Goal: Task Accomplishment & Management: Use online tool/utility

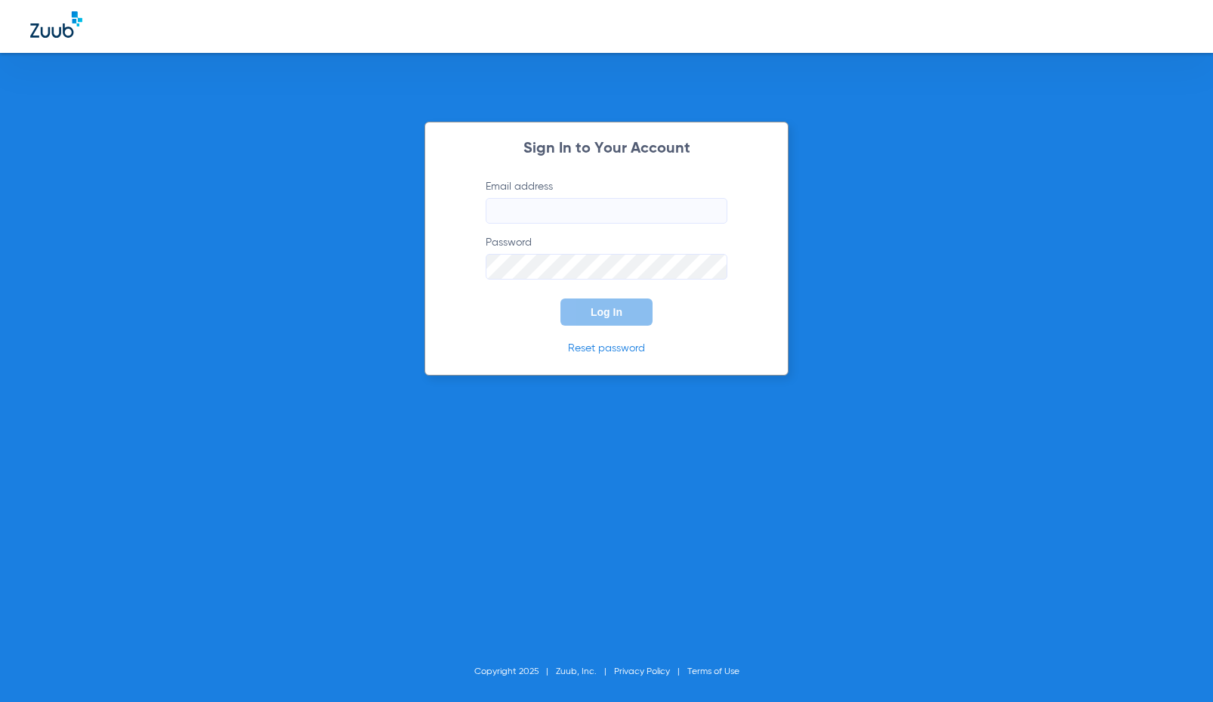
type input "[EMAIL_ADDRESS][DOMAIN_NAME]"
click at [576, 319] on button "Log In" at bounding box center [606, 311] width 92 height 27
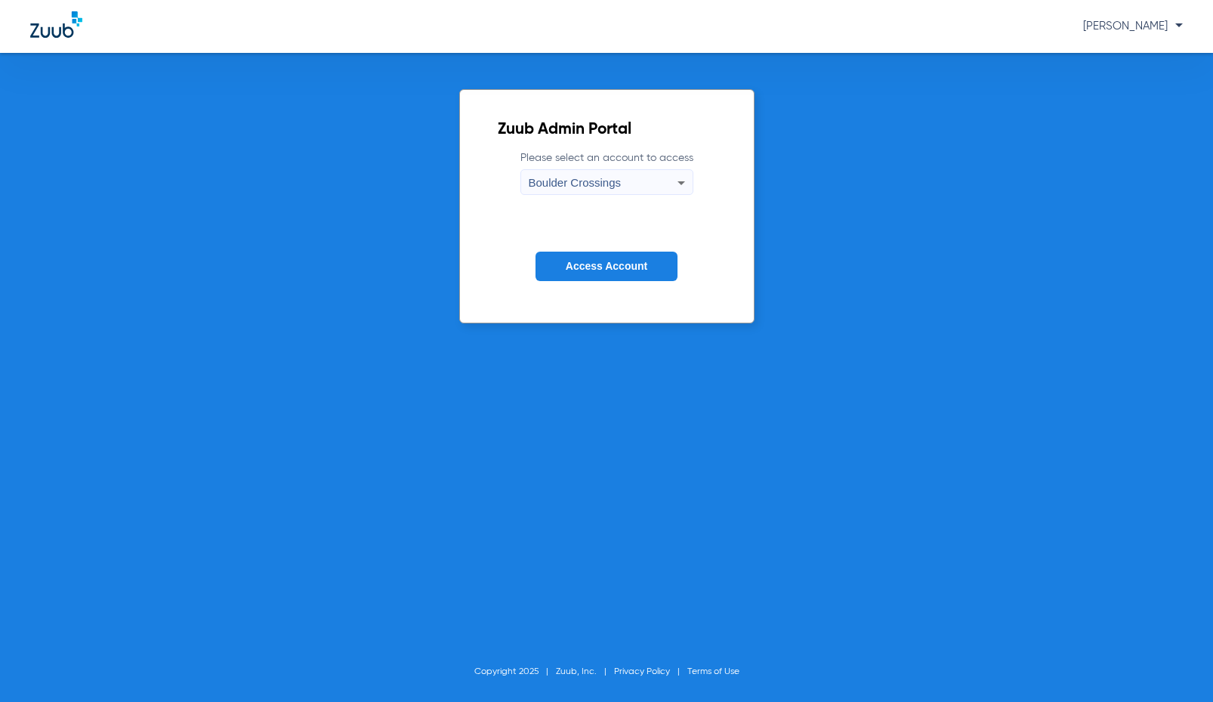
click at [622, 270] on span "Access Account" at bounding box center [607, 266] width 82 height 12
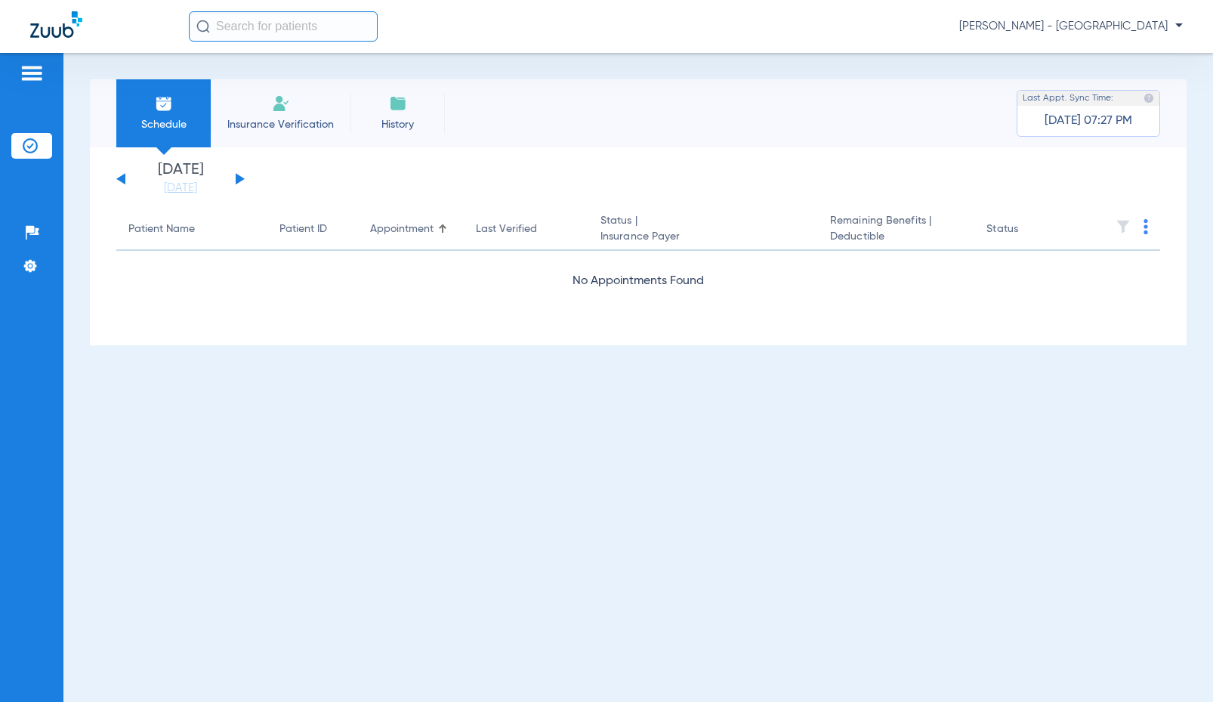
click at [312, 28] on input "text" at bounding box center [283, 26] width 189 height 30
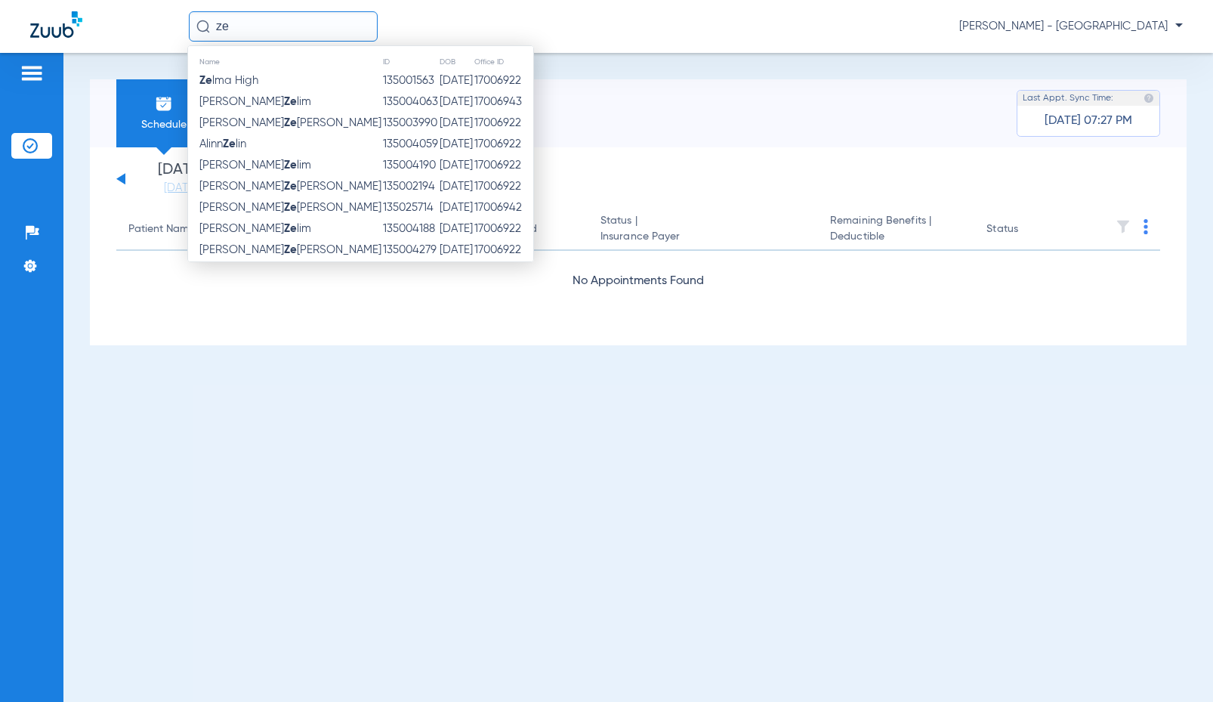
type input "z"
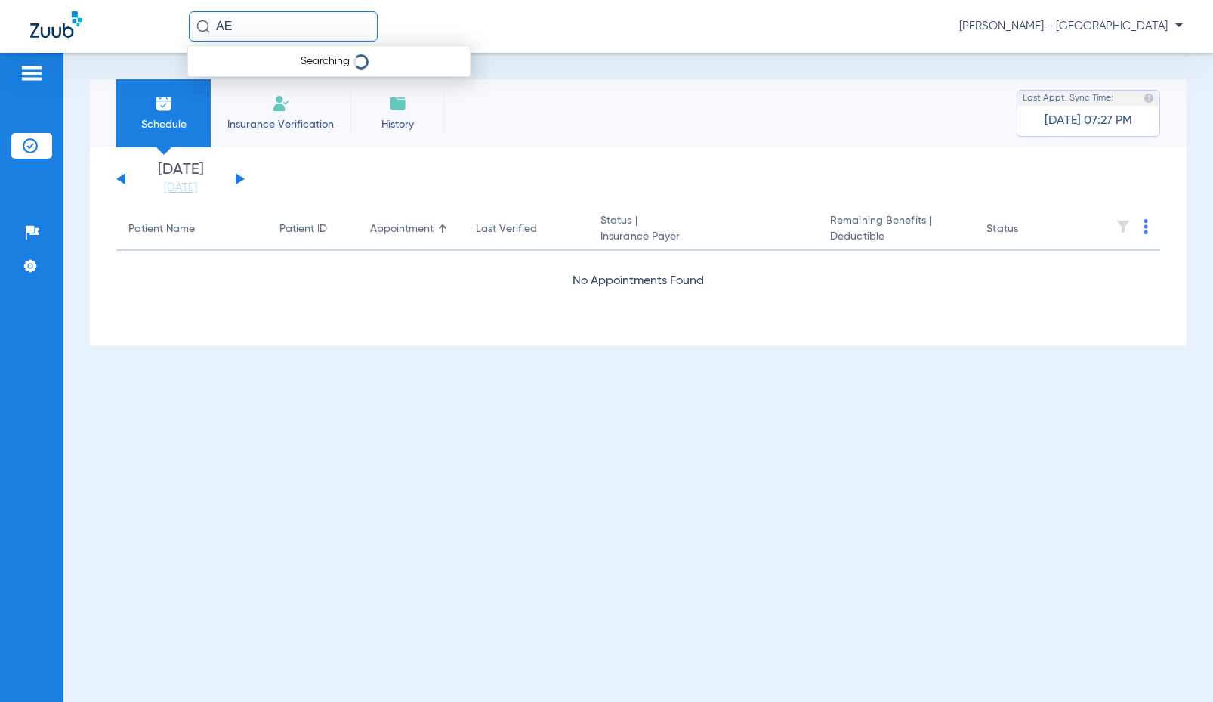
type input "A"
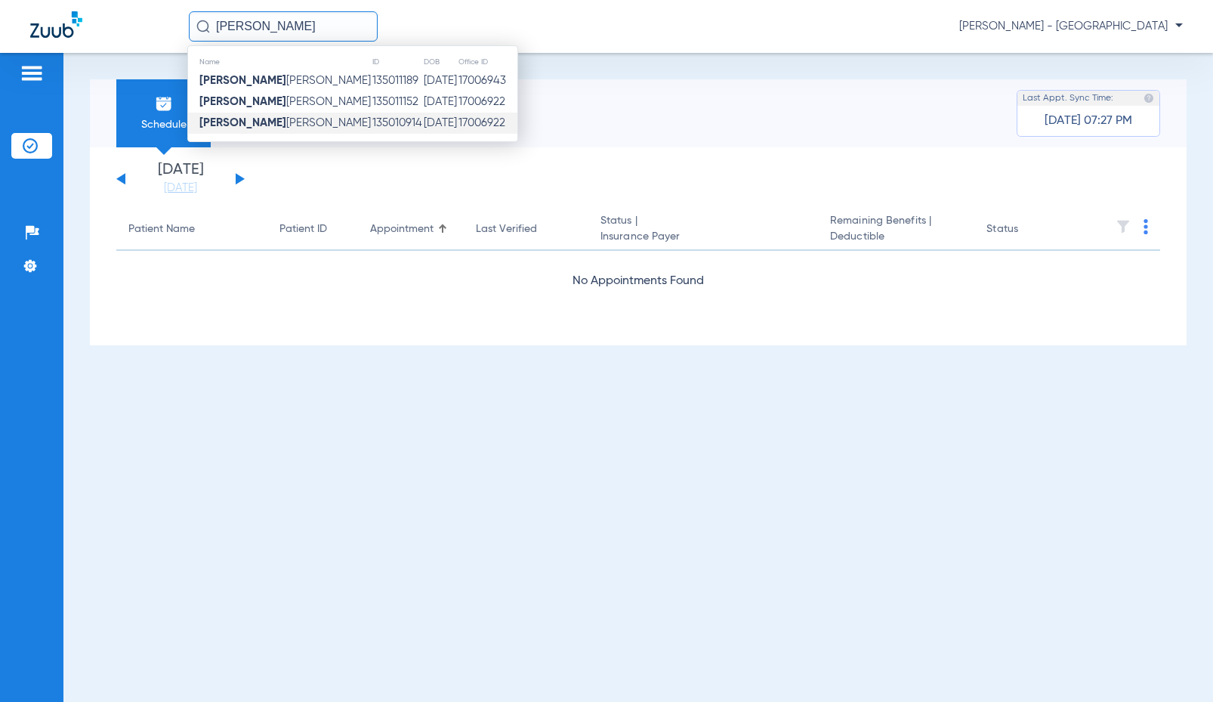
type input "[PERSON_NAME]"
click at [372, 113] on td "135010914" at bounding box center [397, 123] width 51 height 21
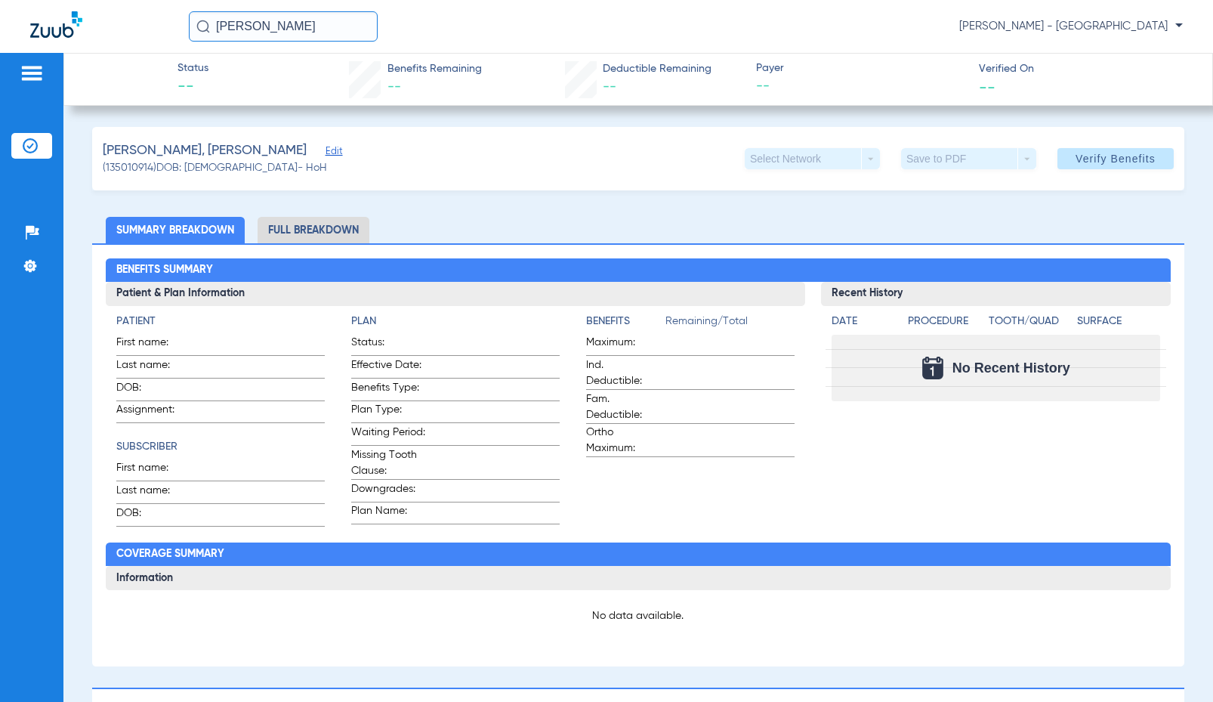
click at [301, 32] on input "[PERSON_NAME]" at bounding box center [283, 26] width 189 height 30
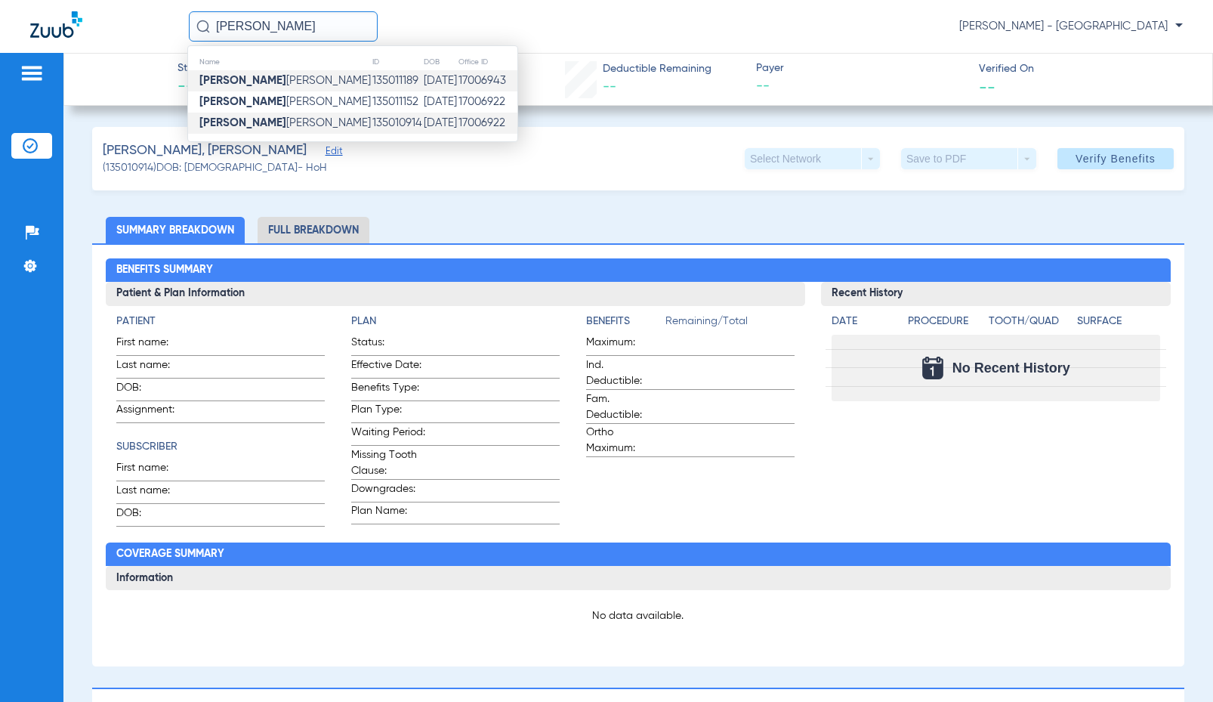
click at [307, 89] on td "[PERSON_NAME]" at bounding box center [280, 80] width 184 height 21
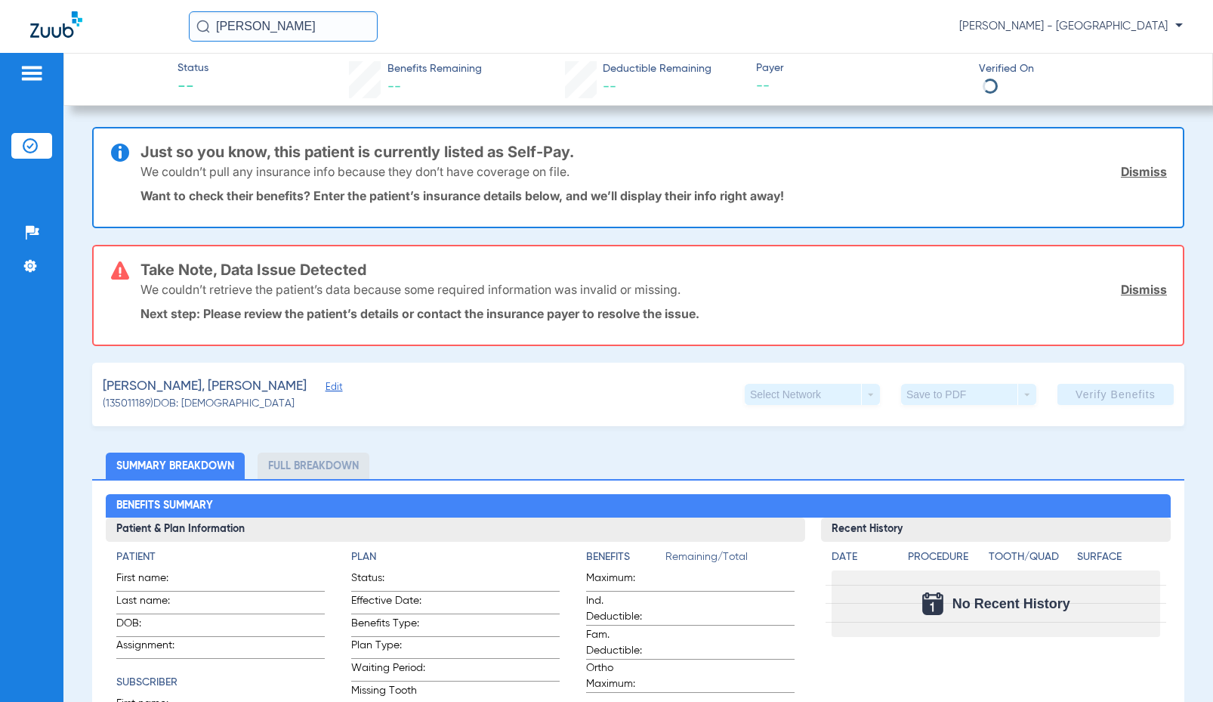
click at [292, 29] on input "[PERSON_NAME]" at bounding box center [283, 26] width 189 height 30
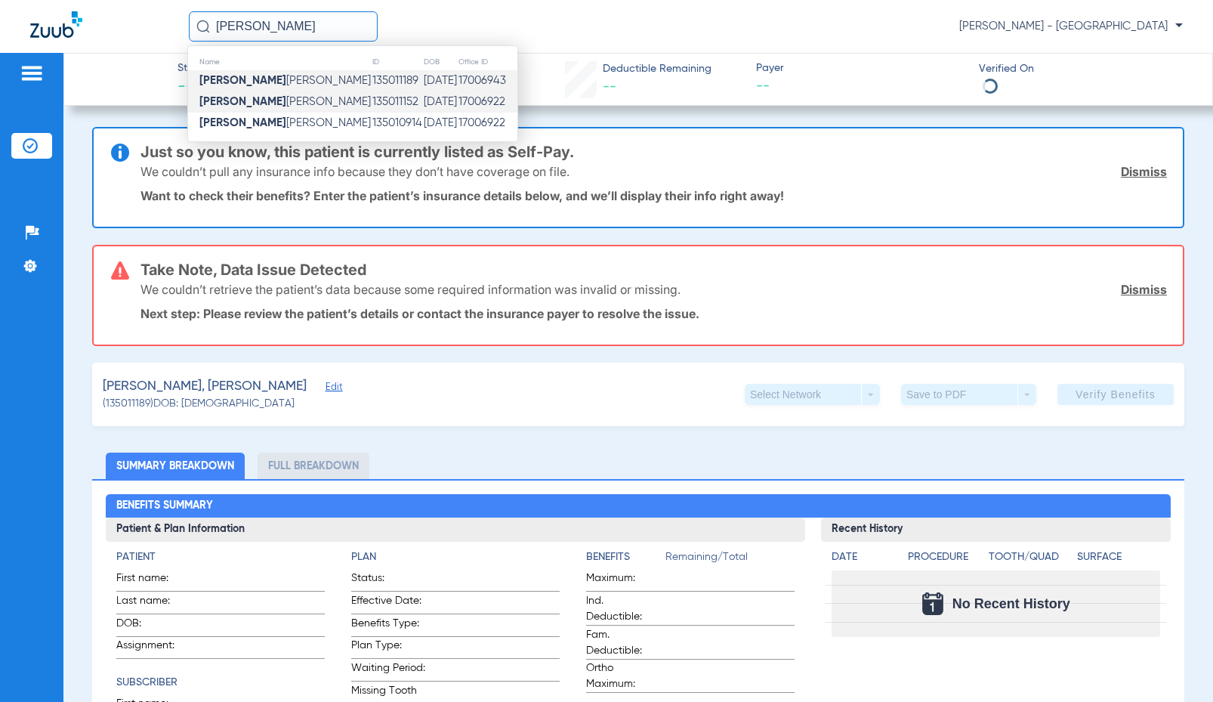
click at [294, 97] on span "[PERSON_NAME]" at bounding box center [284, 101] width 171 height 11
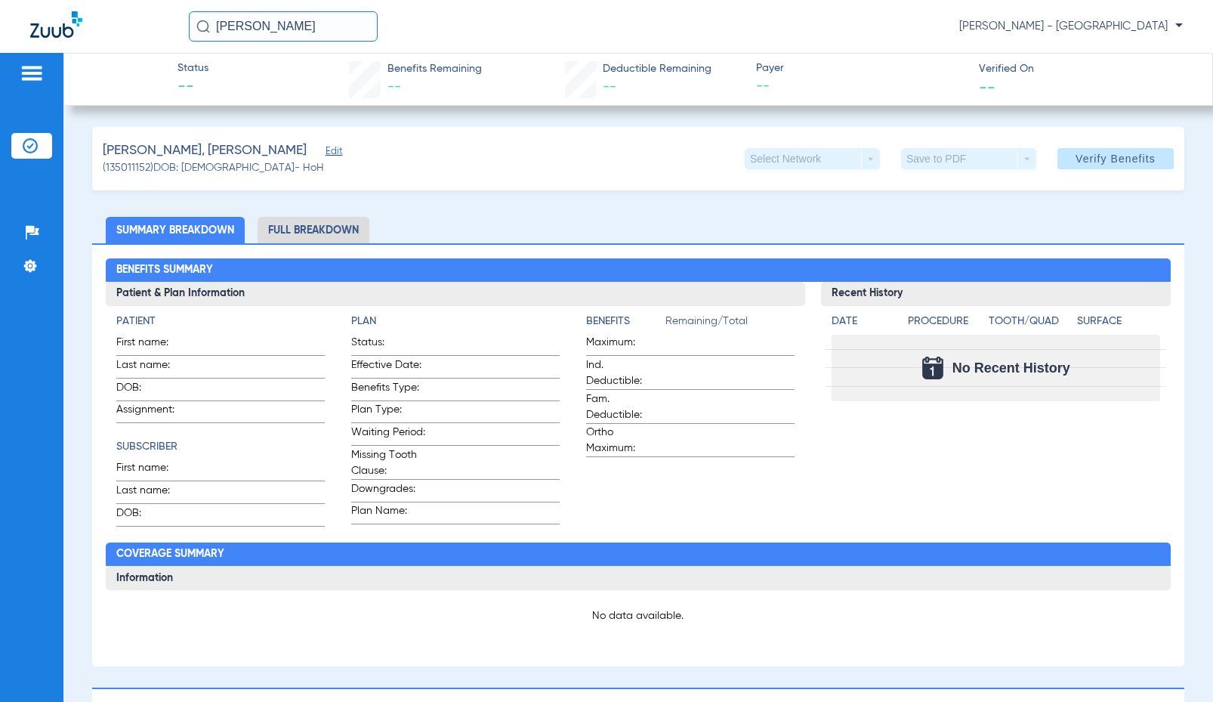
click at [330, 15] on input "[PERSON_NAME]" at bounding box center [283, 26] width 189 height 30
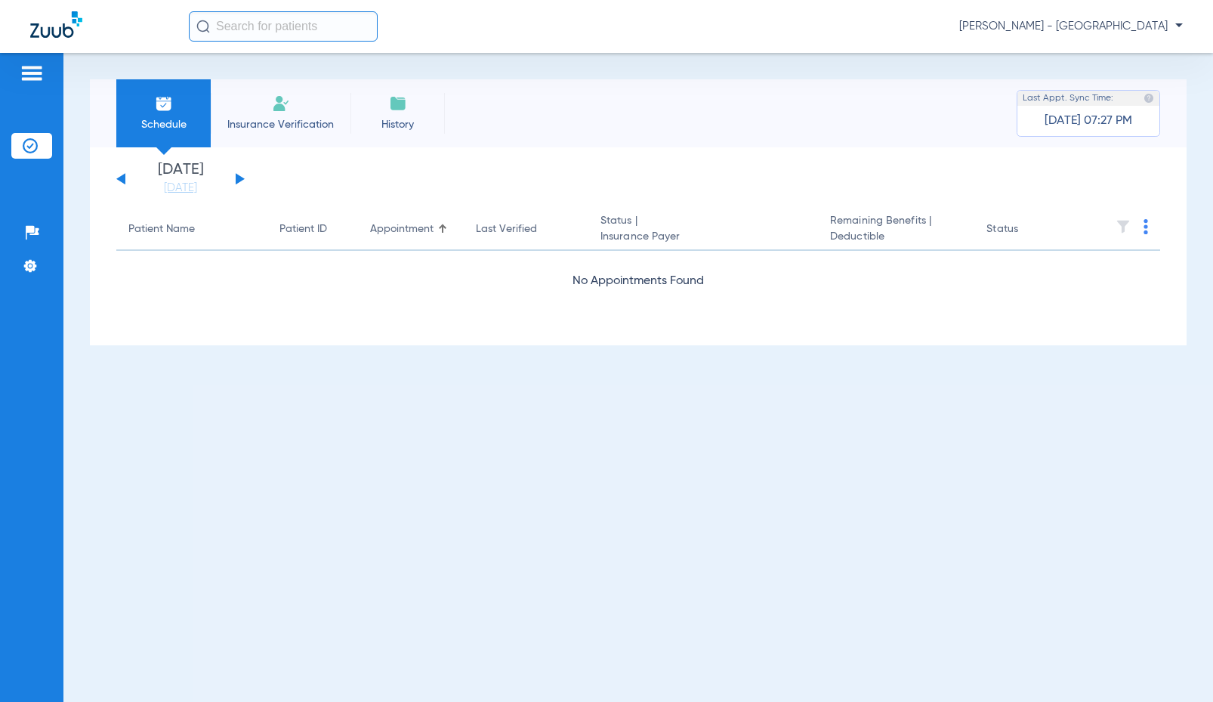
click at [335, 30] on input "text" at bounding box center [283, 26] width 189 height 30
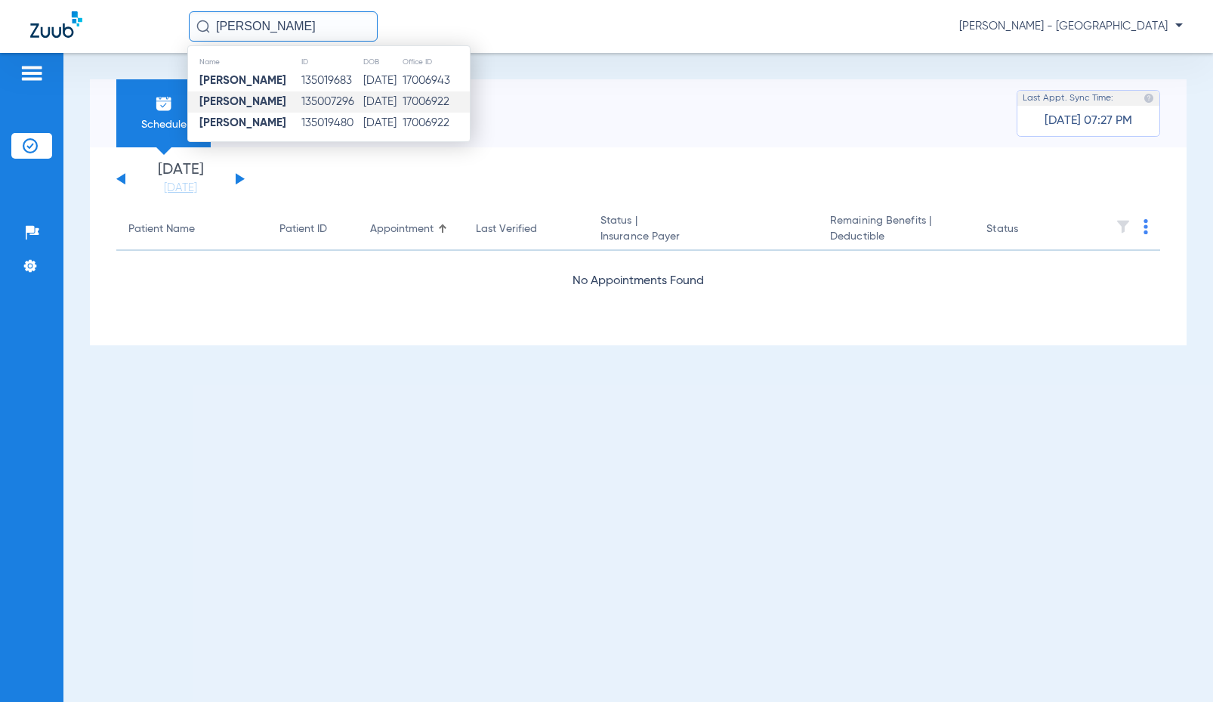
click at [363, 110] on td "[DATE]" at bounding box center [382, 101] width 39 height 21
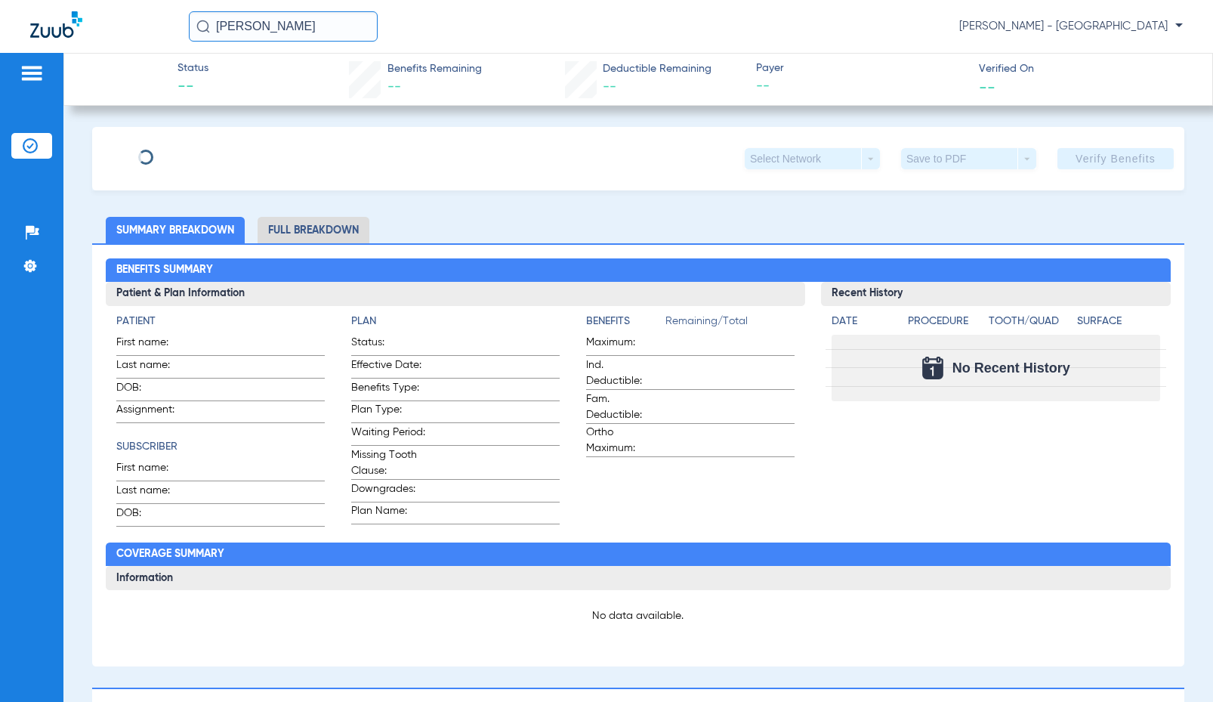
click at [323, 15] on input "ASHLEY REYES" at bounding box center [283, 26] width 189 height 30
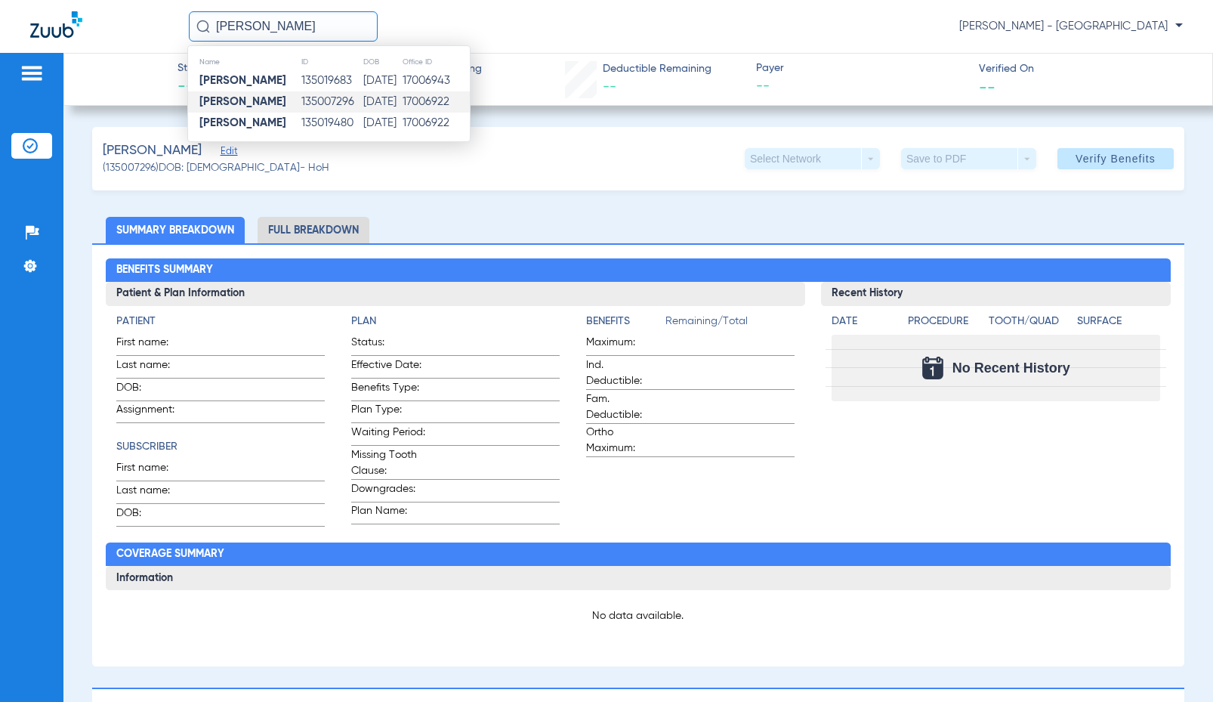
click at [326, 106] on td "135007296" at bounding box center [332, 101] width 62 height 21
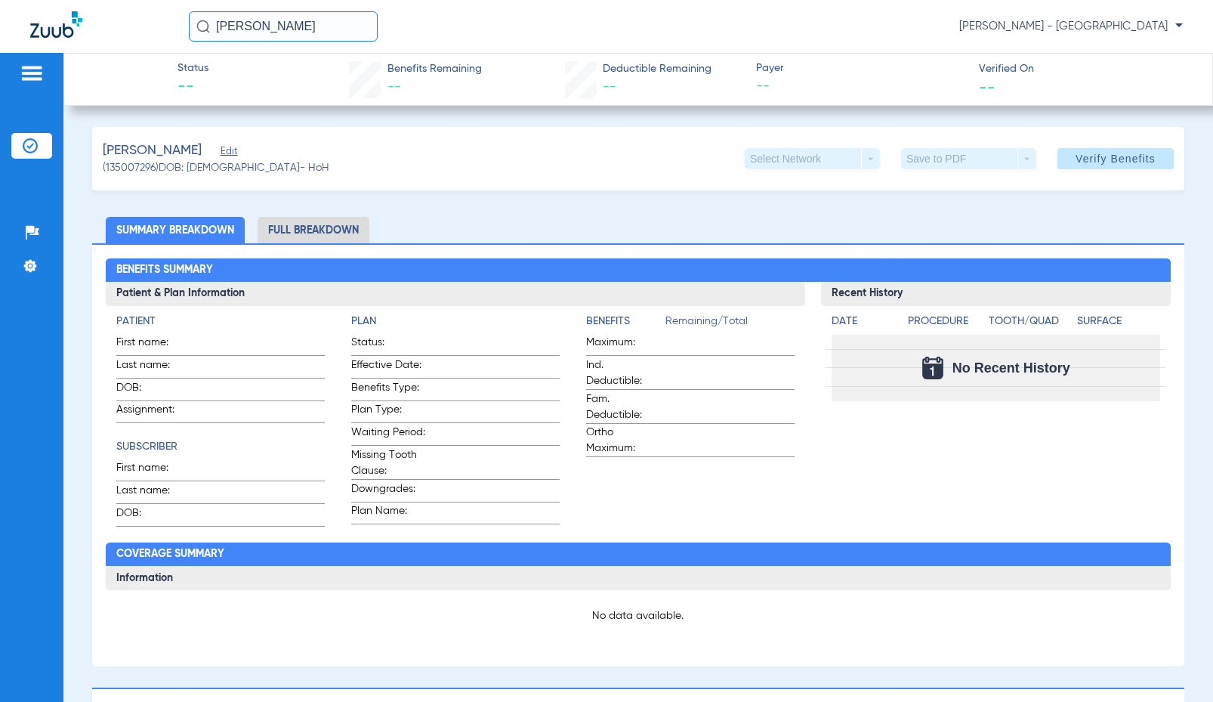
click at [318, 35] on input "ASHLEY REYES" at bounding box center [283, 26] width 189 height 30
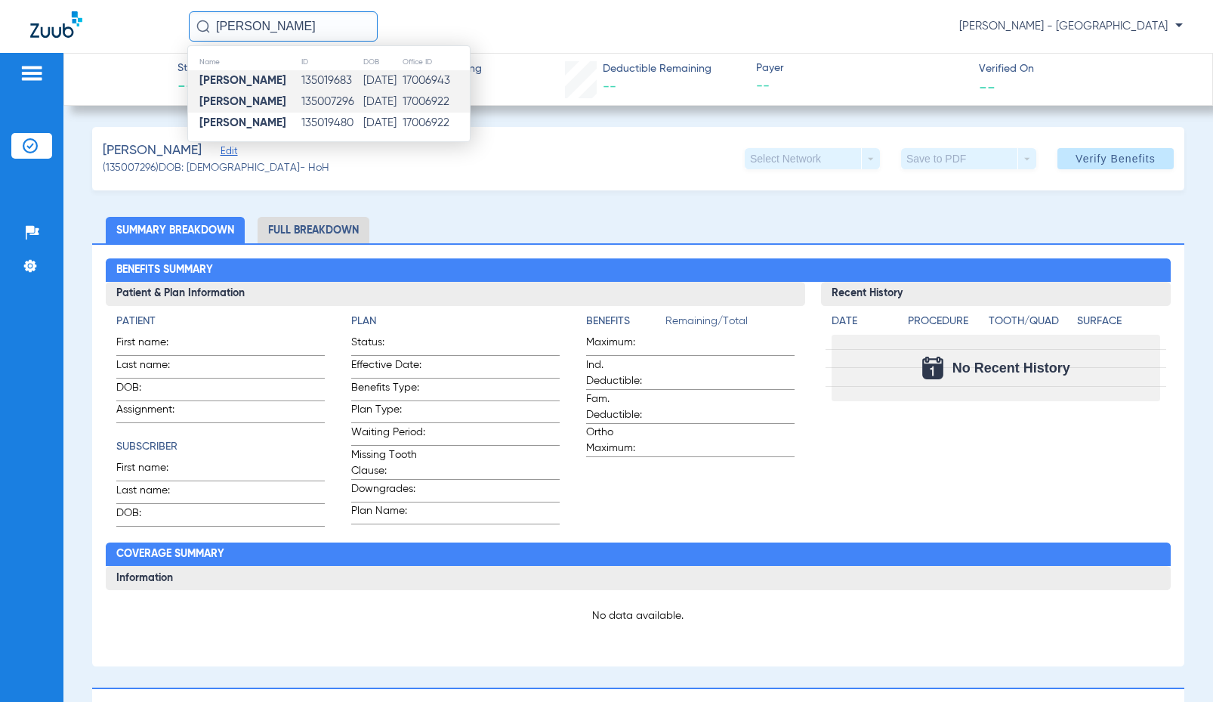
click at [315, 81] on td "135019683" at bounding box center [332, 80] width 62 height 21
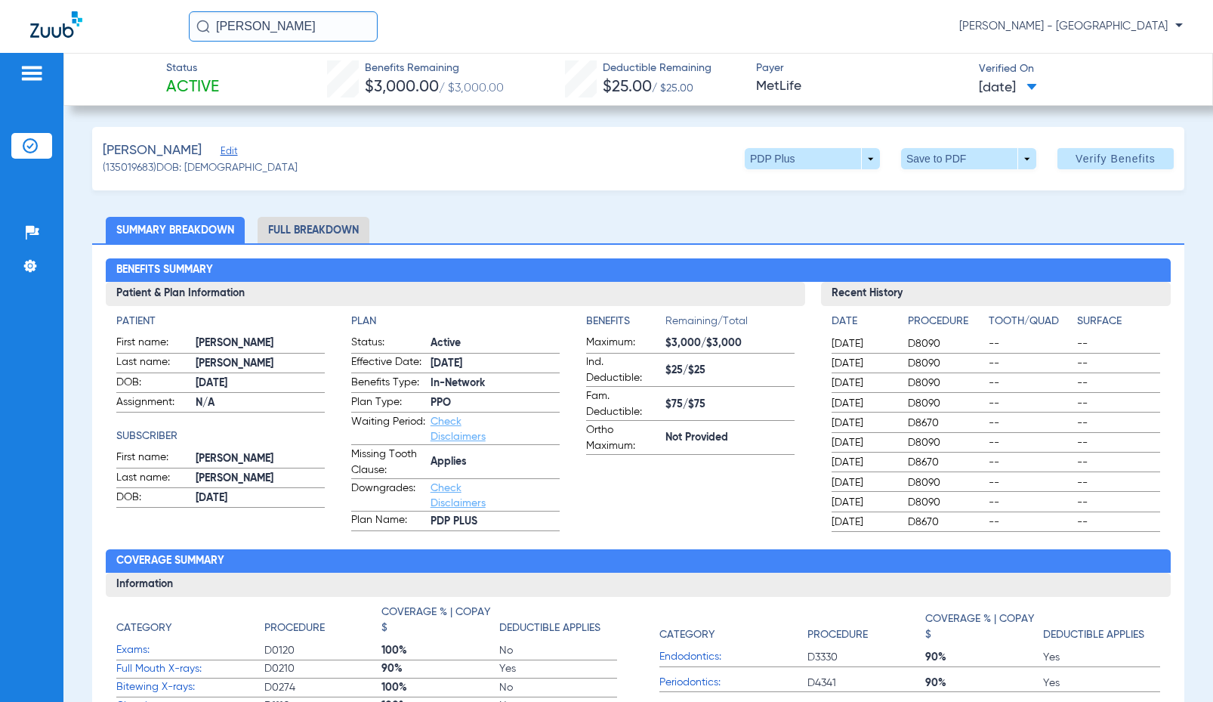
click at [295, 42] on div "ASHLEY REYES Sofia Morales - Boulder Crossings" at bounding box center [606, 26] width 1213 height 53
click at [290, 28] on input "ASHLEY REYES" at bounding box center [283, 26] width 189 height 30
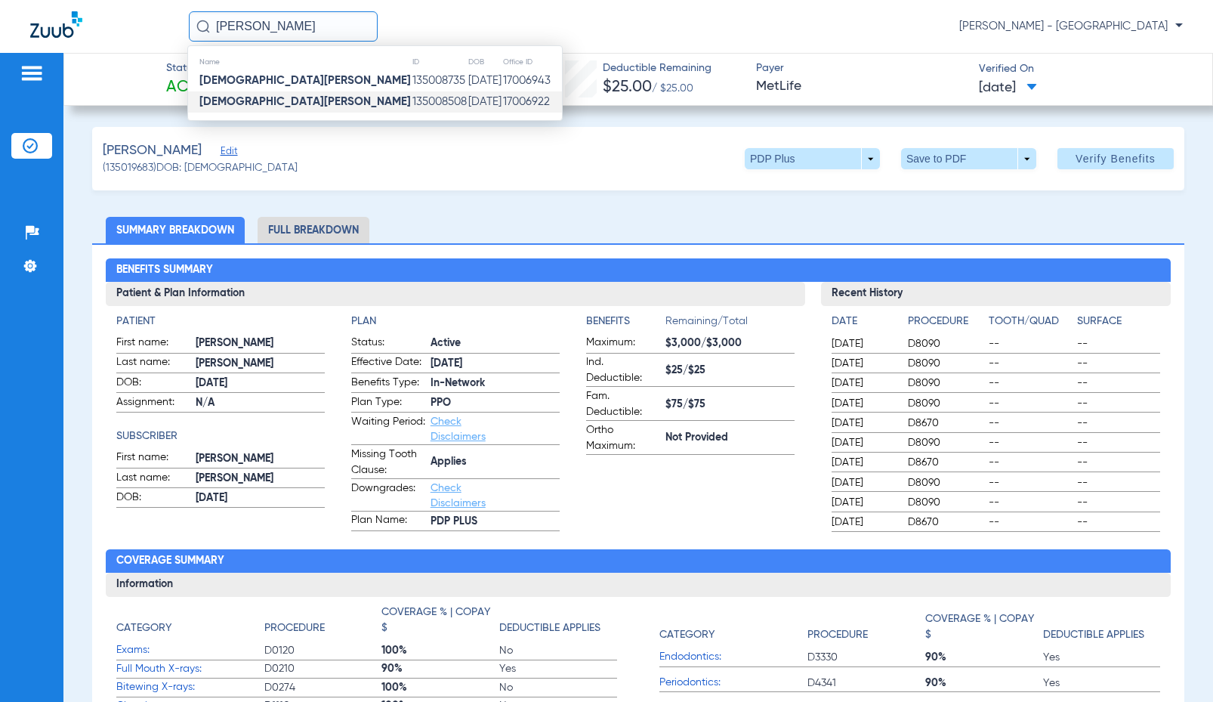
click at [502, 112] on td "17006922" at bounding box center [532, 101] width 60 height 21
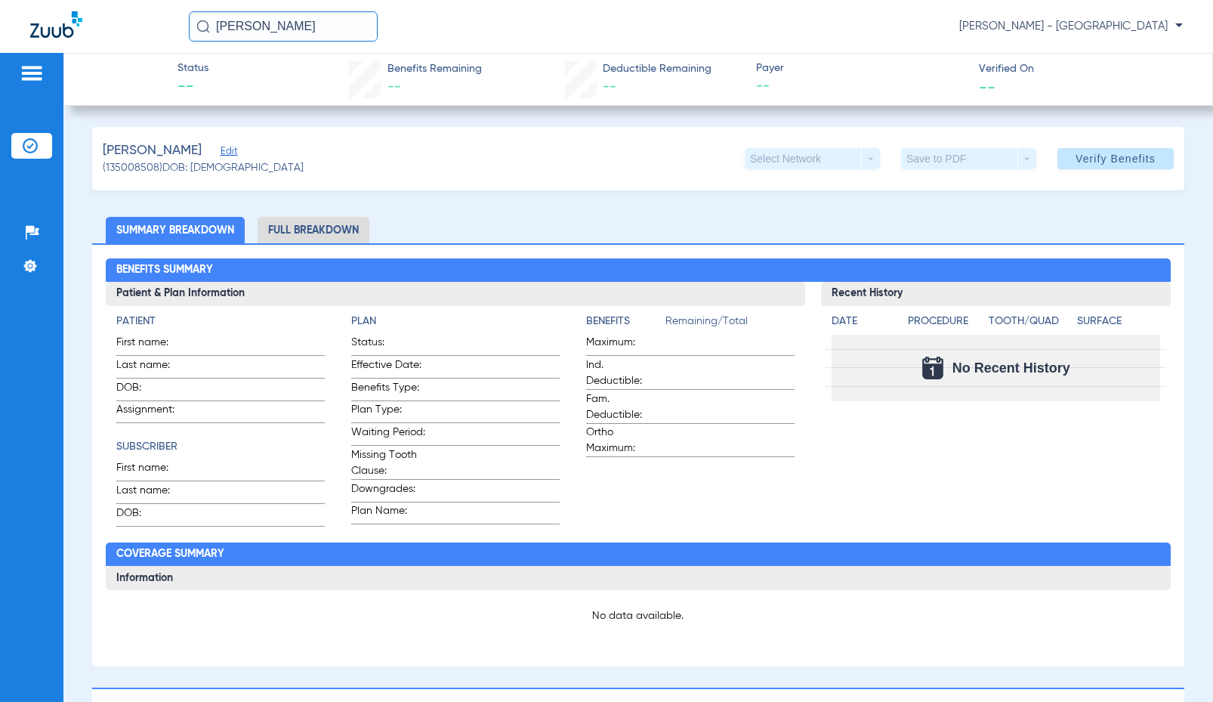
click at [304, 30] on input "CHRISTIAN ROMERO" at bounding box center [283, 26] width 189 height 30
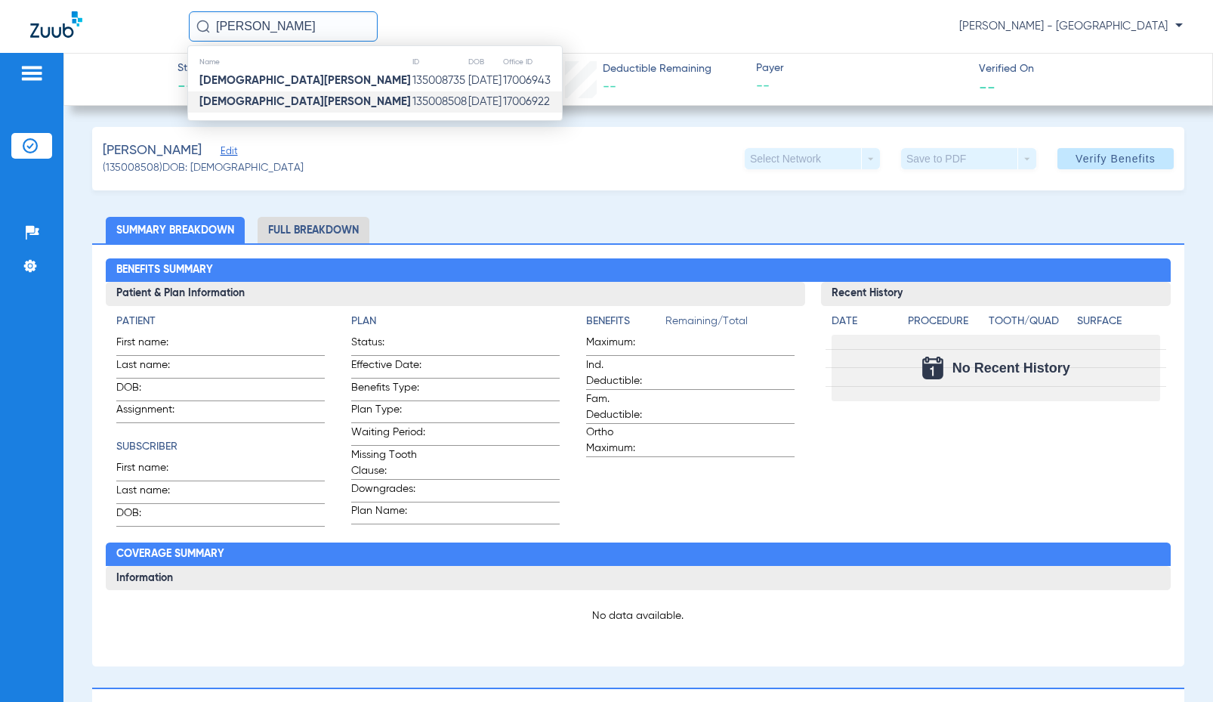
click at [412, 73] on td "135008735" at bounding box center [440, 80] width 56 height 21
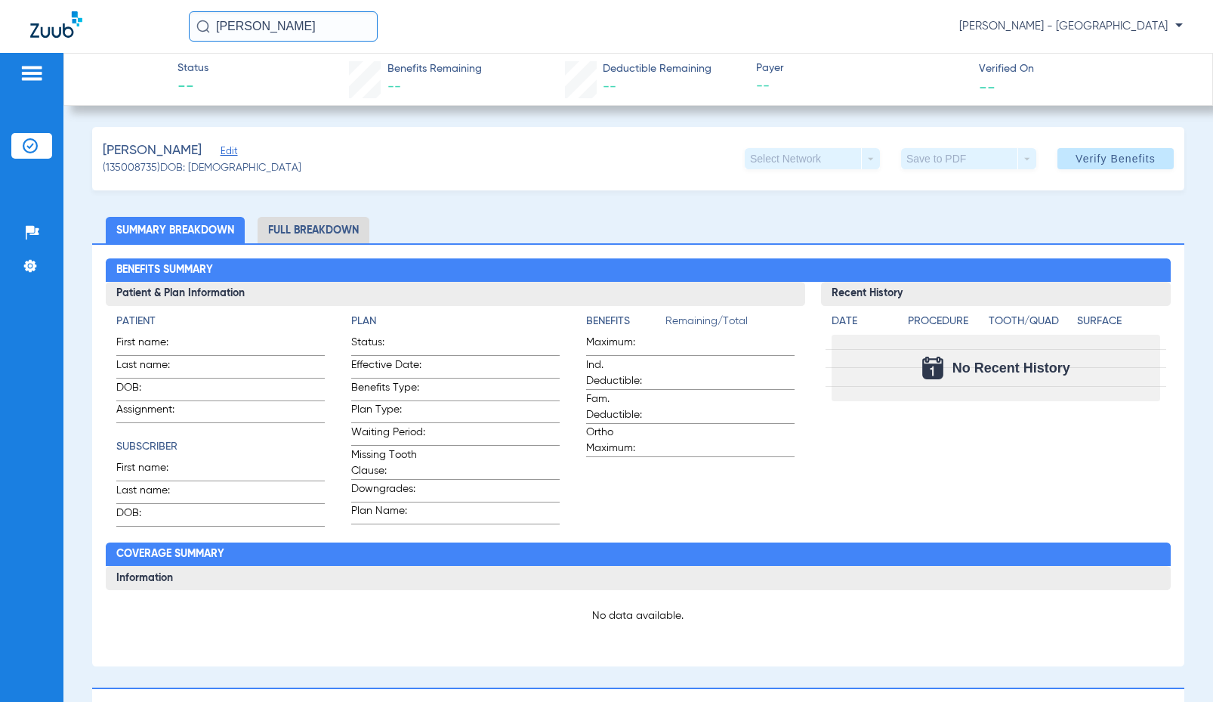
click at [266, 23] on input "CHRISTIAN ROMERO" at bounding box center [283, 26] width 189 height 30
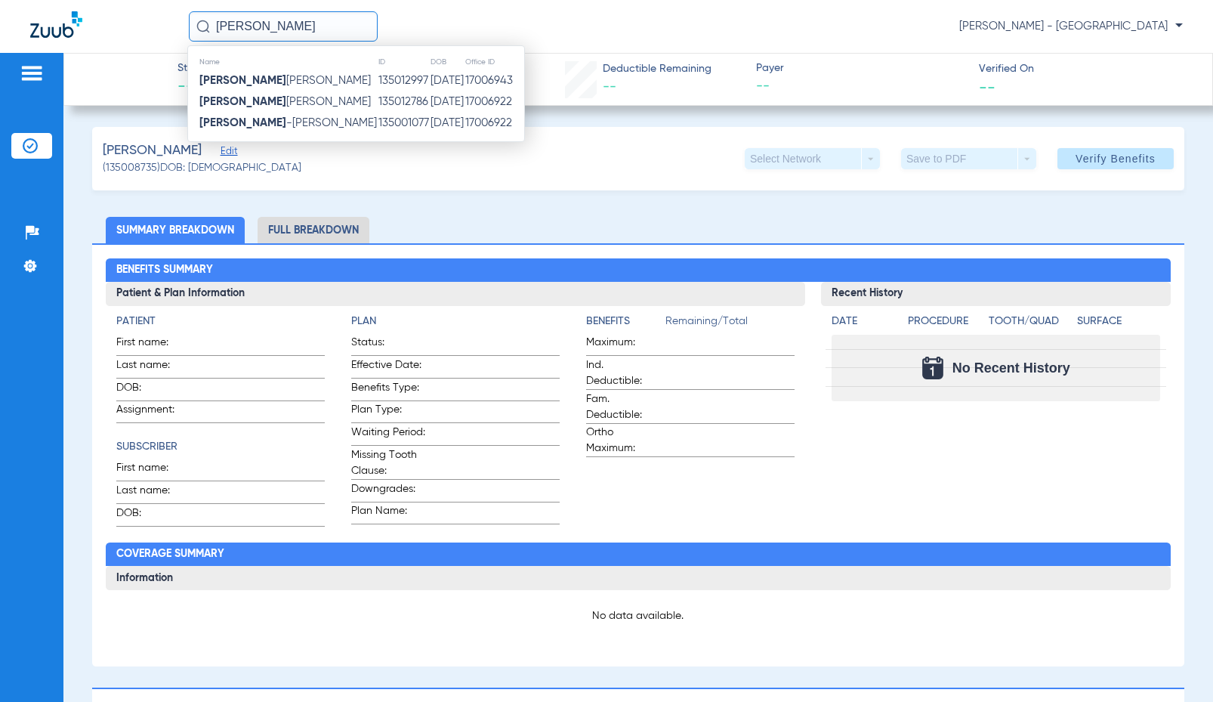
drag, startPoint x: 333, startPoint y: 111, endPoint x: 326, endPoint y: 97, distance: 15.9
click at [378, 111] on td "135012786" at bounding box center [404, 101] width 52 height 21
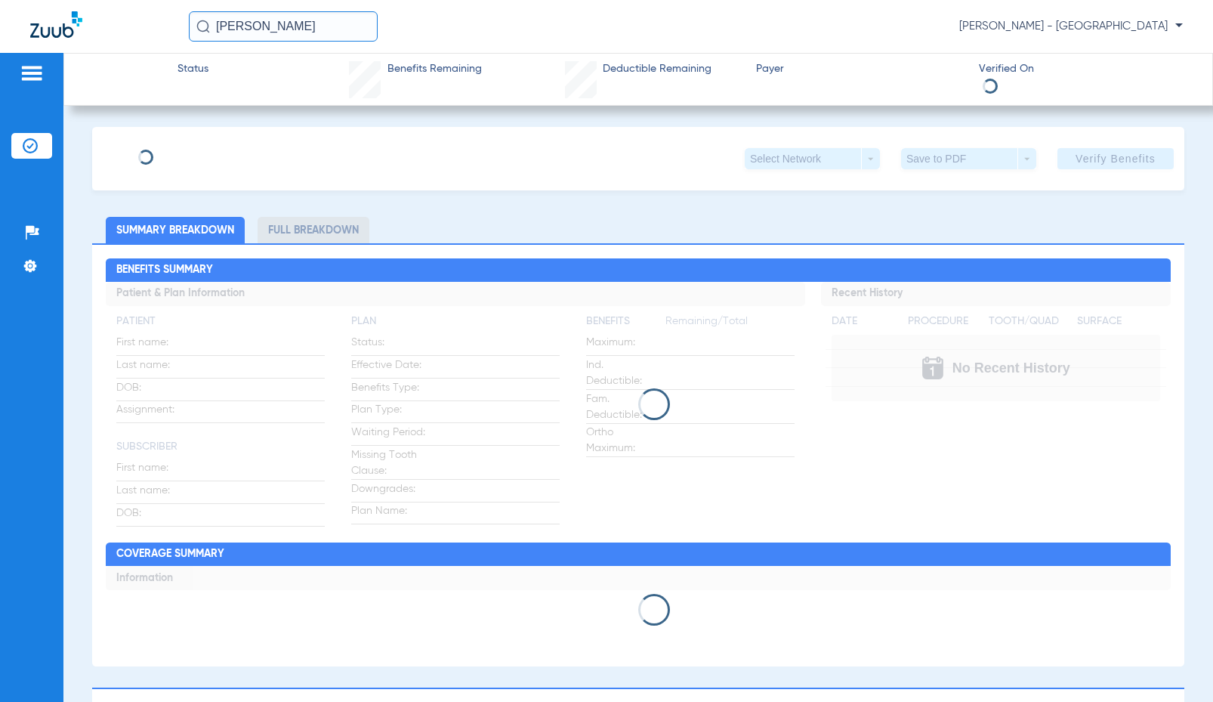
click at [329, 26] on input "luis llamas" at bounding box center [283, 26] width 189 height 30
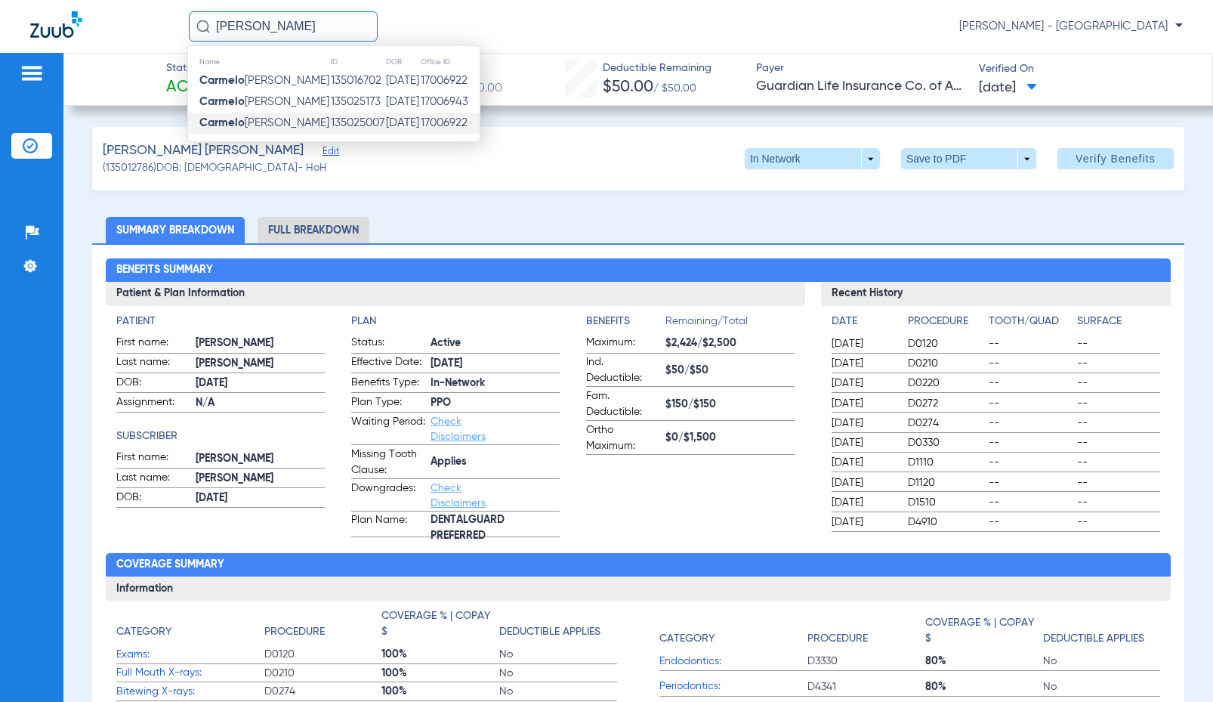
click at [330, 116] on td "135025007" at bounding box center [357, 123] width 55 height 21
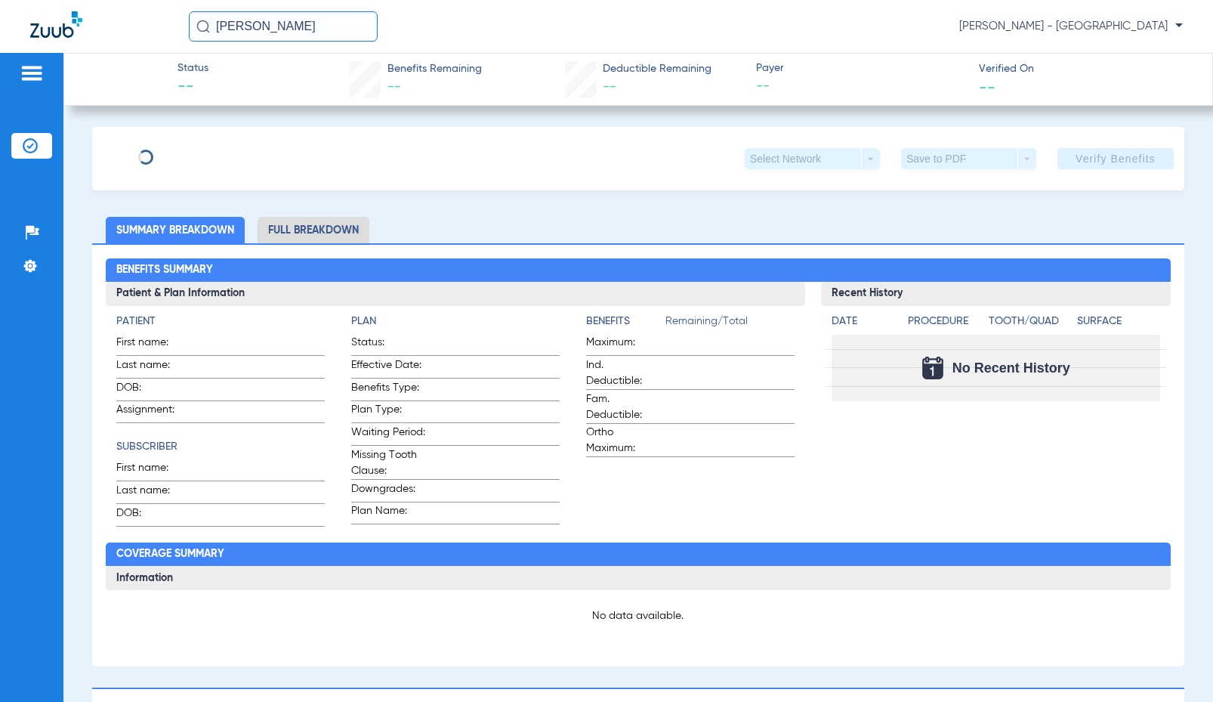
click at [292, 38] on input "CARMELO" at bounding box center [283, 26] width 189 height 30
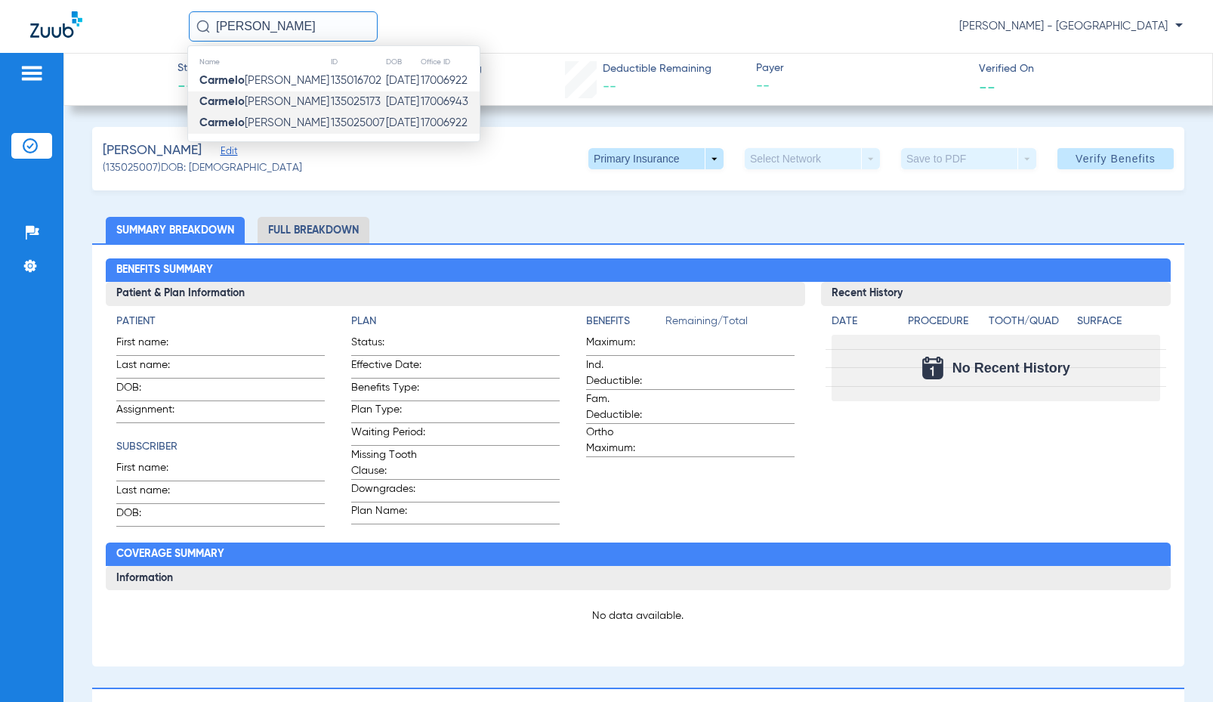
click at [242, 107] on strong "Carmelo" at bounding box center [221, 101] width 45 height 11
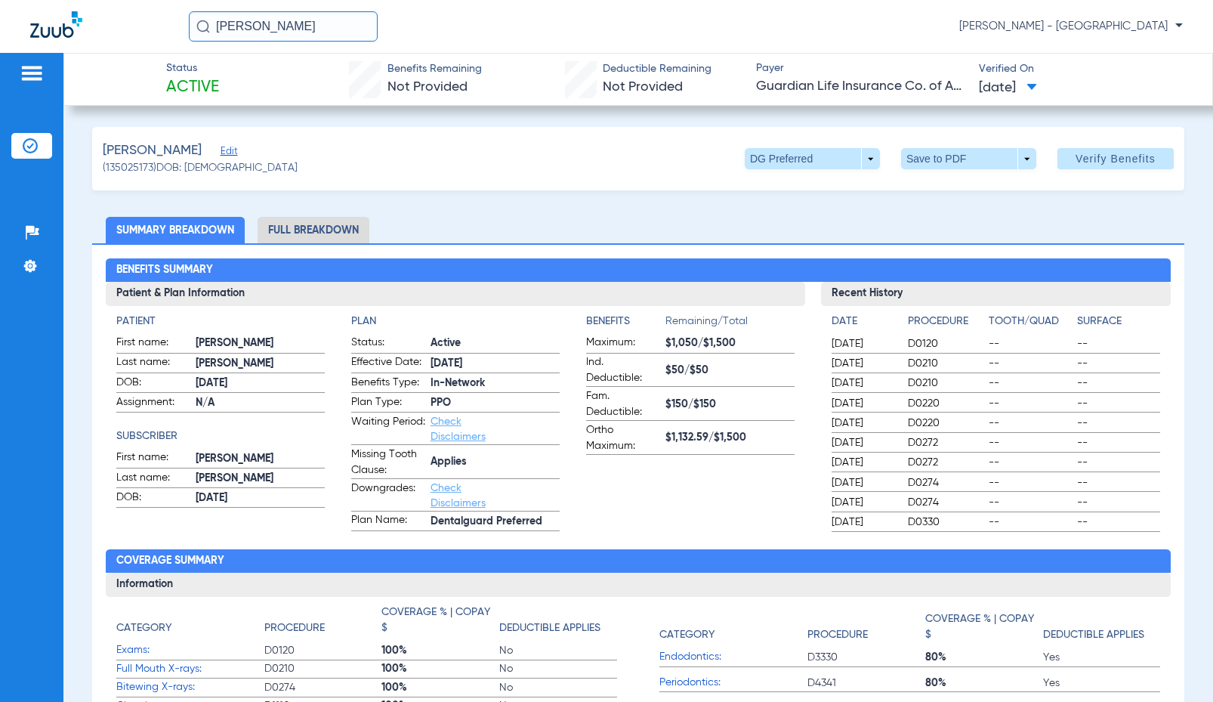
click at [363, 36] on input "CARMELO" at bounding box center [283, 26] width 189 height 30
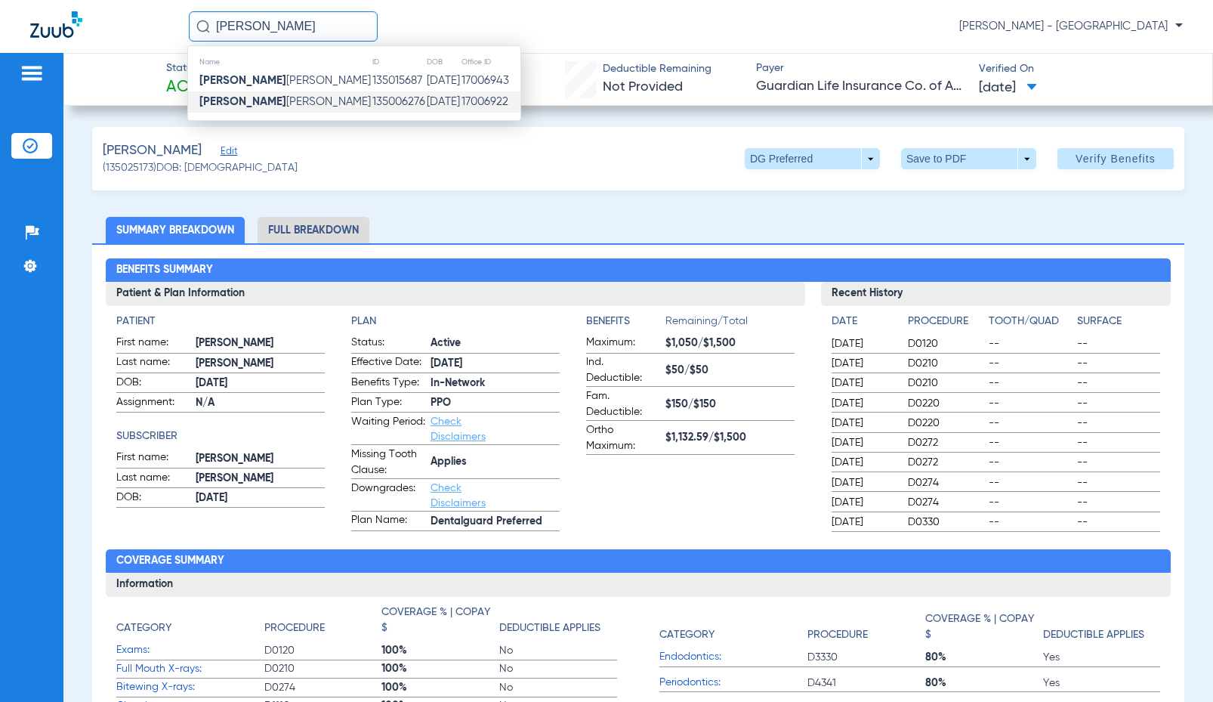
type input "JESUS SALAZAR"
click at [426, 102] on td "08/24/1985" at bounding box center [443, 101] width 35 height 21
